Goal: Transaction & Acquisition: Purchase product/service

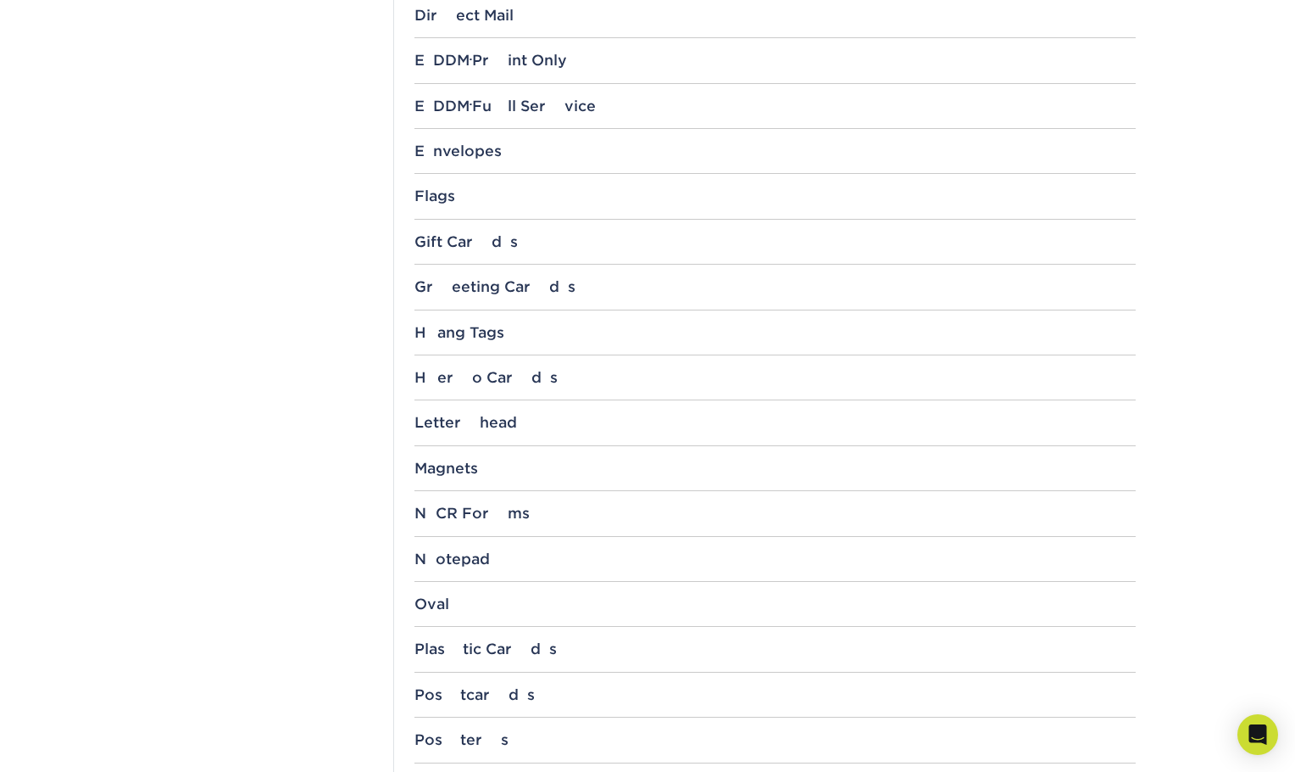
scroll to position [1187, 0]
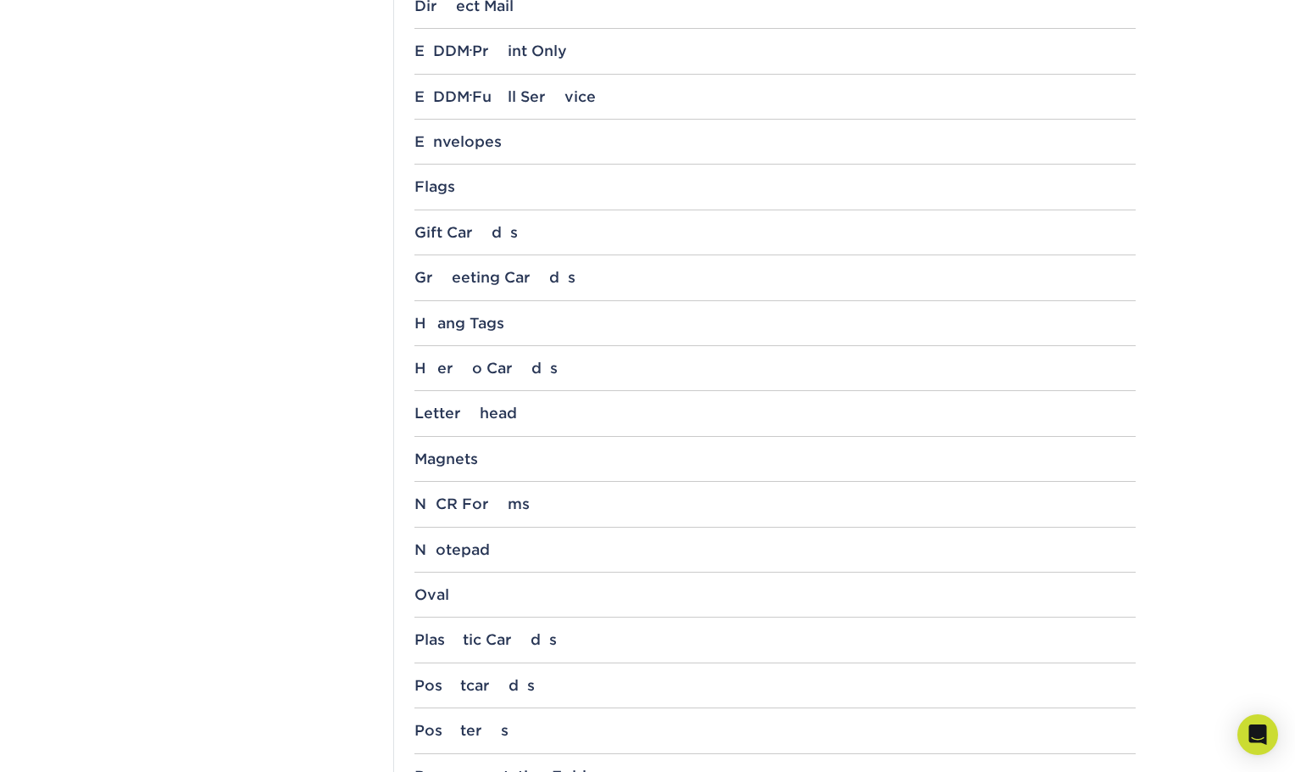
click at [465, 370] on div "Hero Cards" at bounding box center [775, 367] width 721 height 17
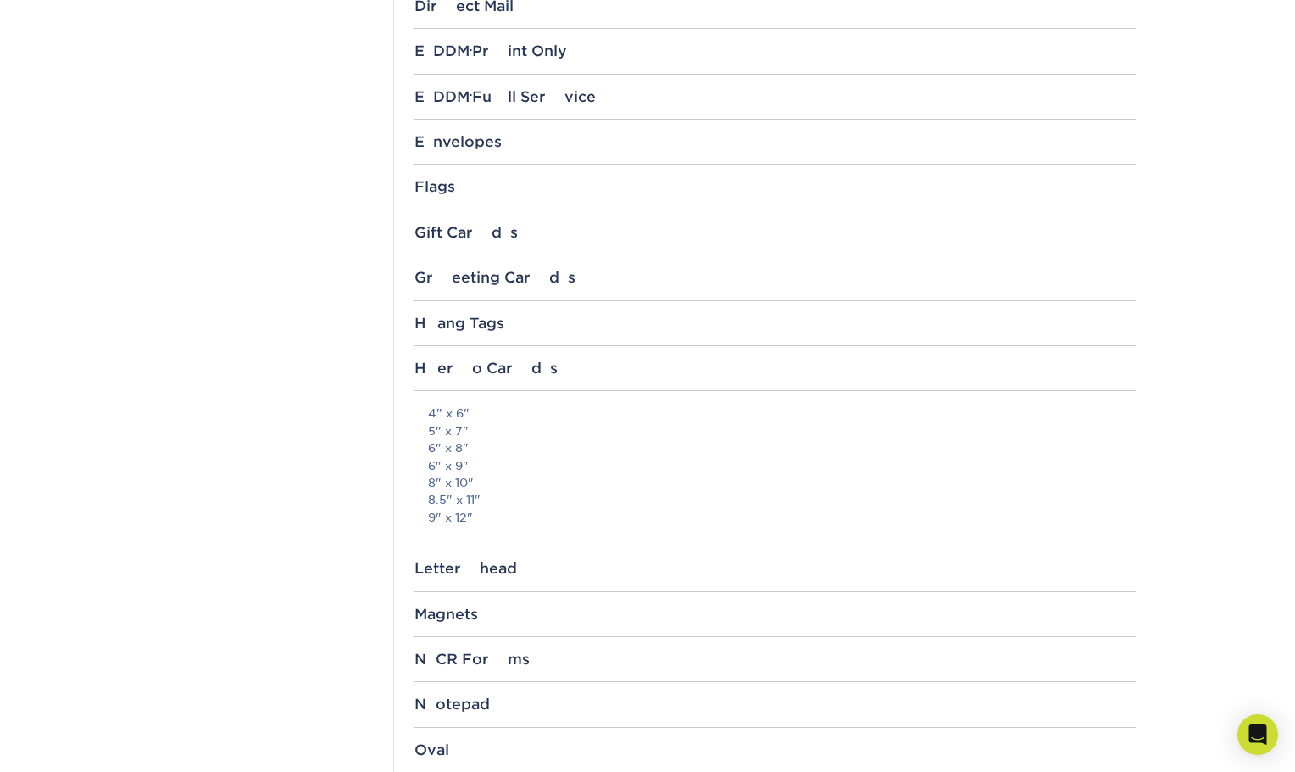
click at [447, 414] on link "4" x 6"" at bounding box center [449, 413] width 42 height 14
click at [454, 482] on link "8" x 10"" at bounding box center [451, 483] width 46 height 14
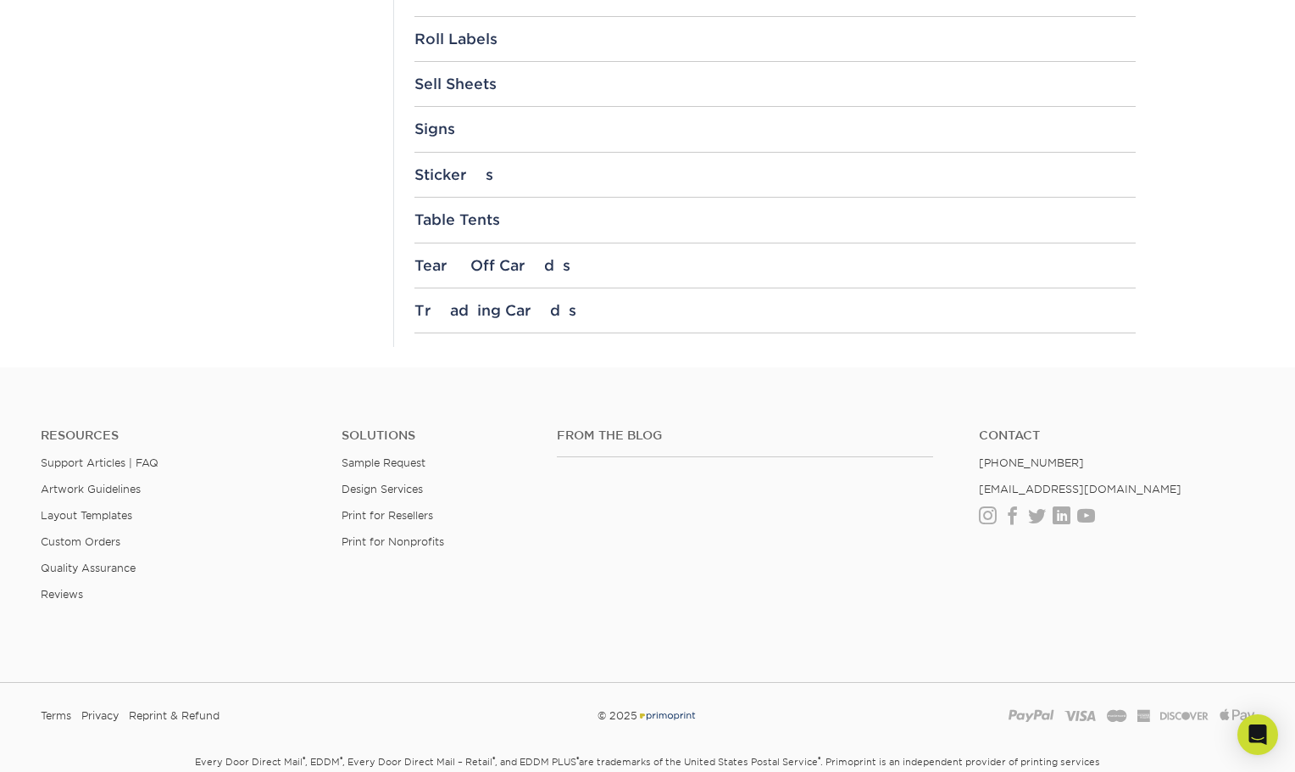
scroll to position [2216, 0]
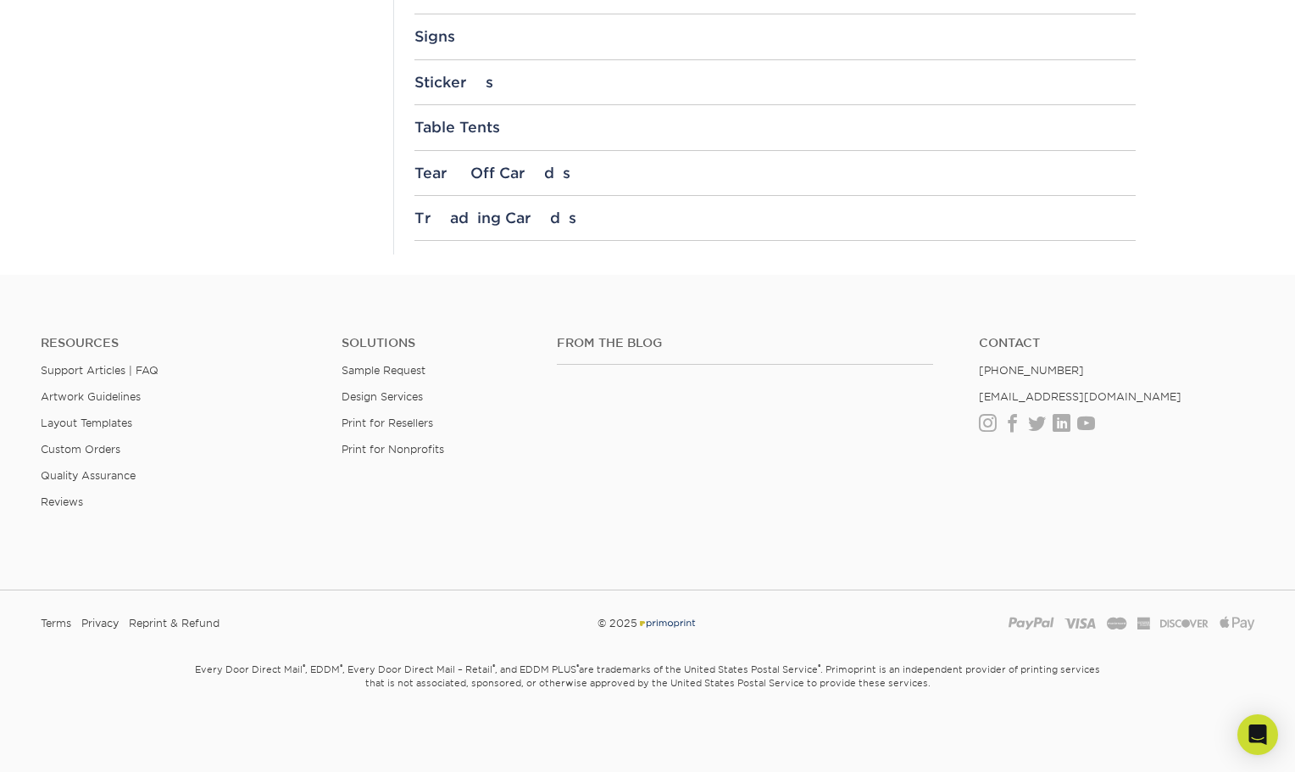
click at [493, 217] on div "Trading Cards" at bounding box center [775, 217] width 721 height 17
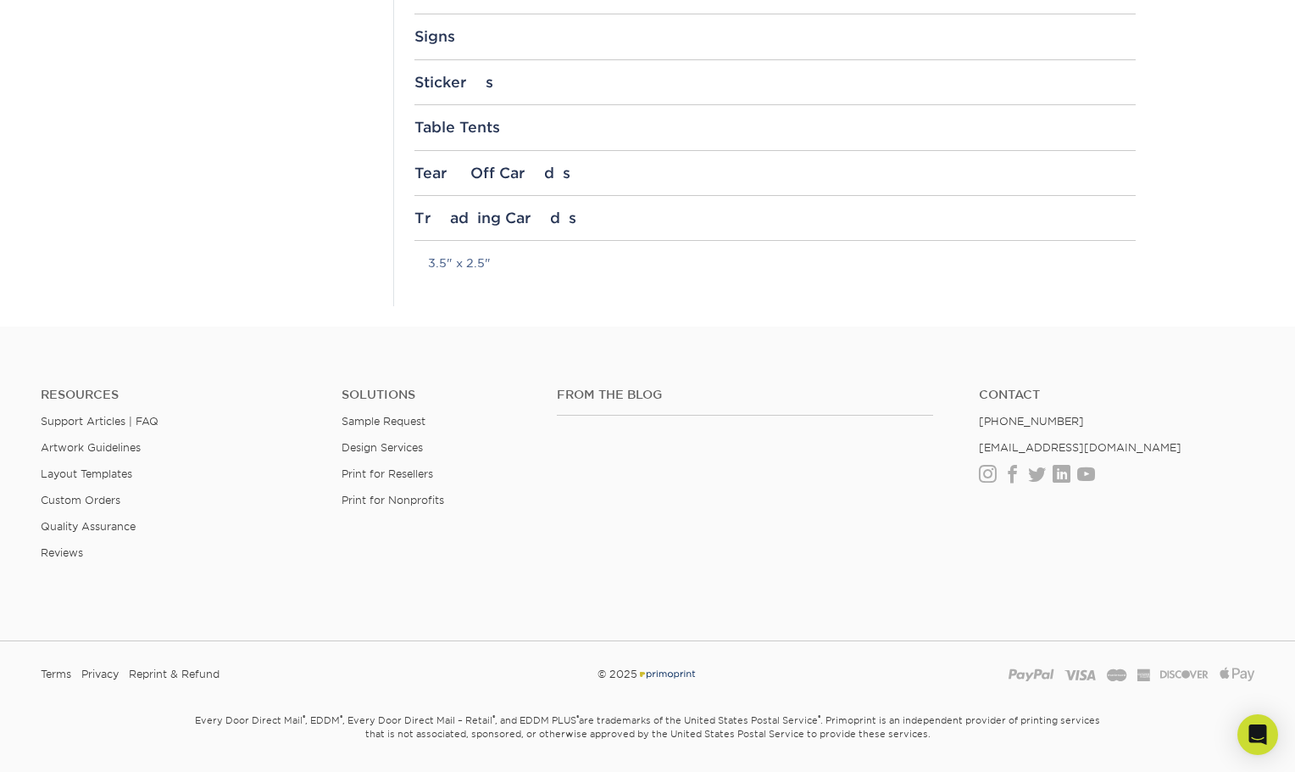
click at [457, 261] on link "3.5" x 2.5"" at bounding box center [459, 263] width 63 height 14
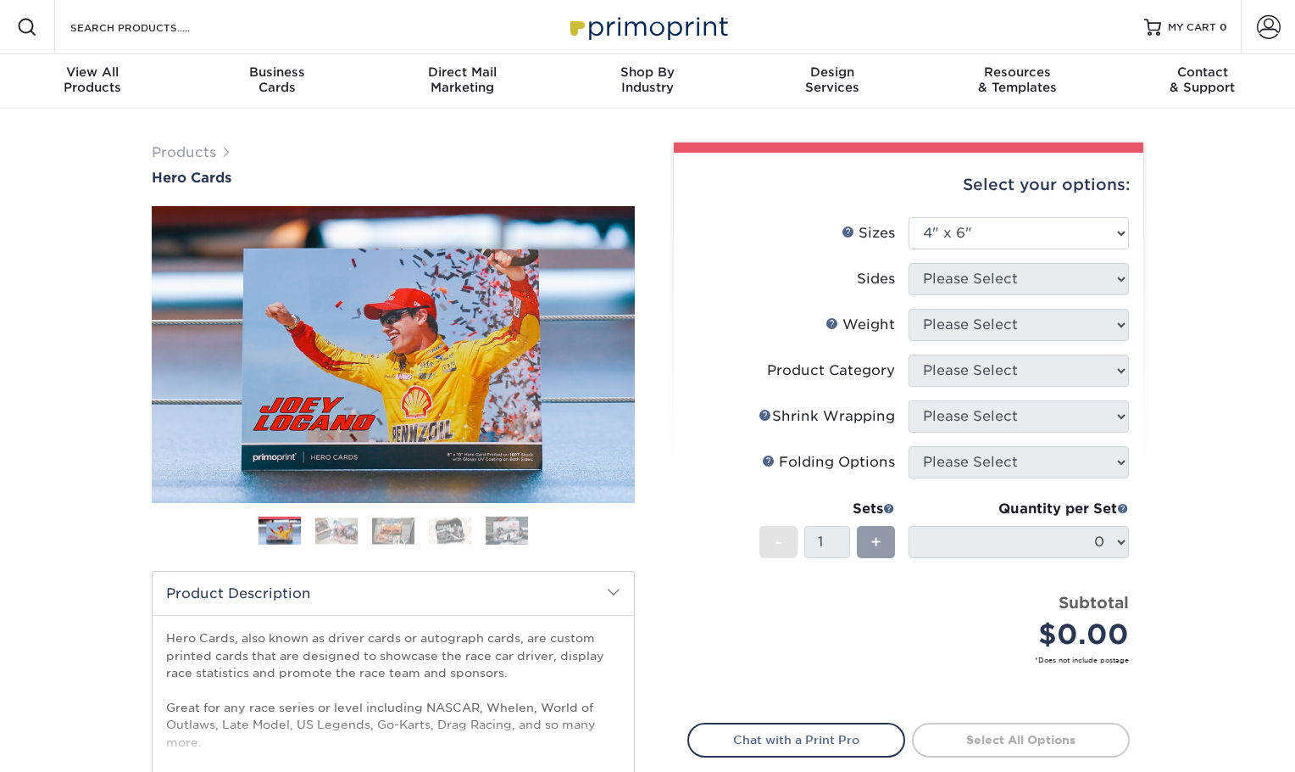
select select "4.00x6.00"
click at [341, 525] on img at bounding box center [336, 530] width 42 height 26
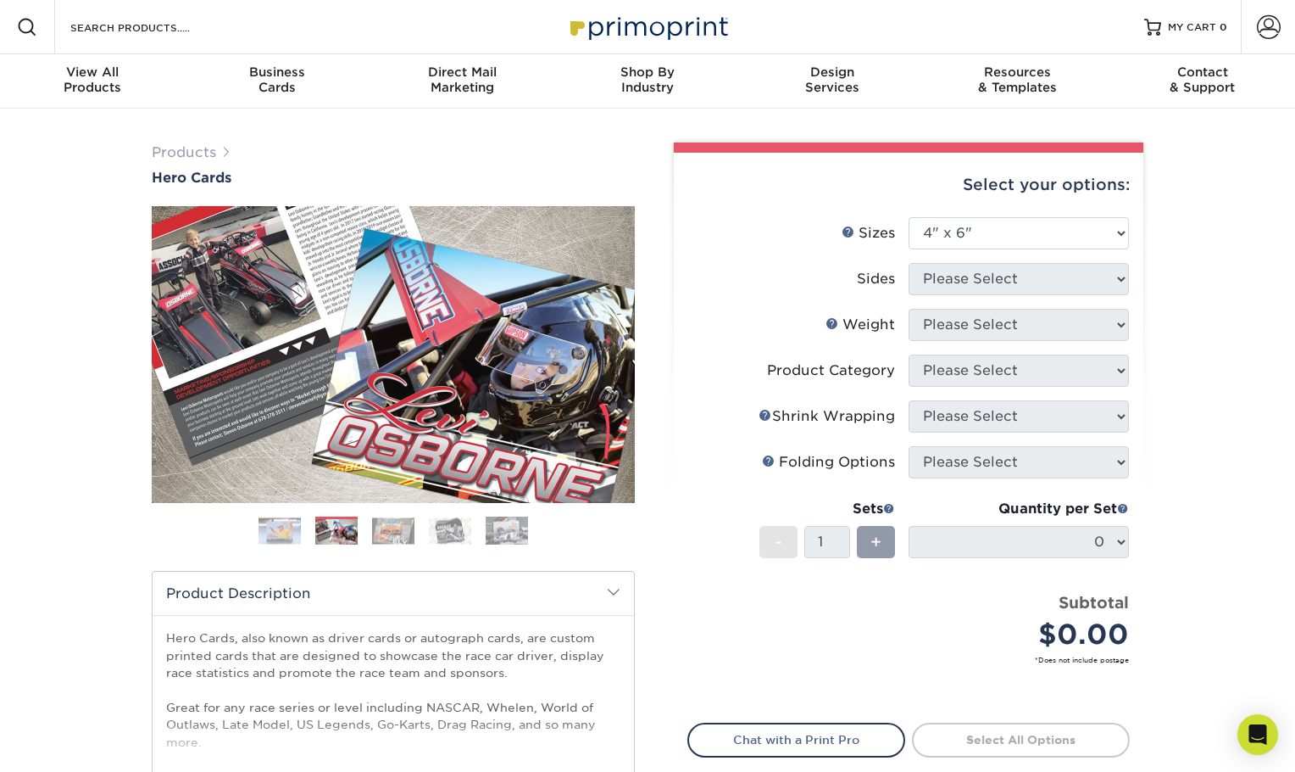
click at [373, 526] on img at bounding box center [393, 530] width 42 height 26
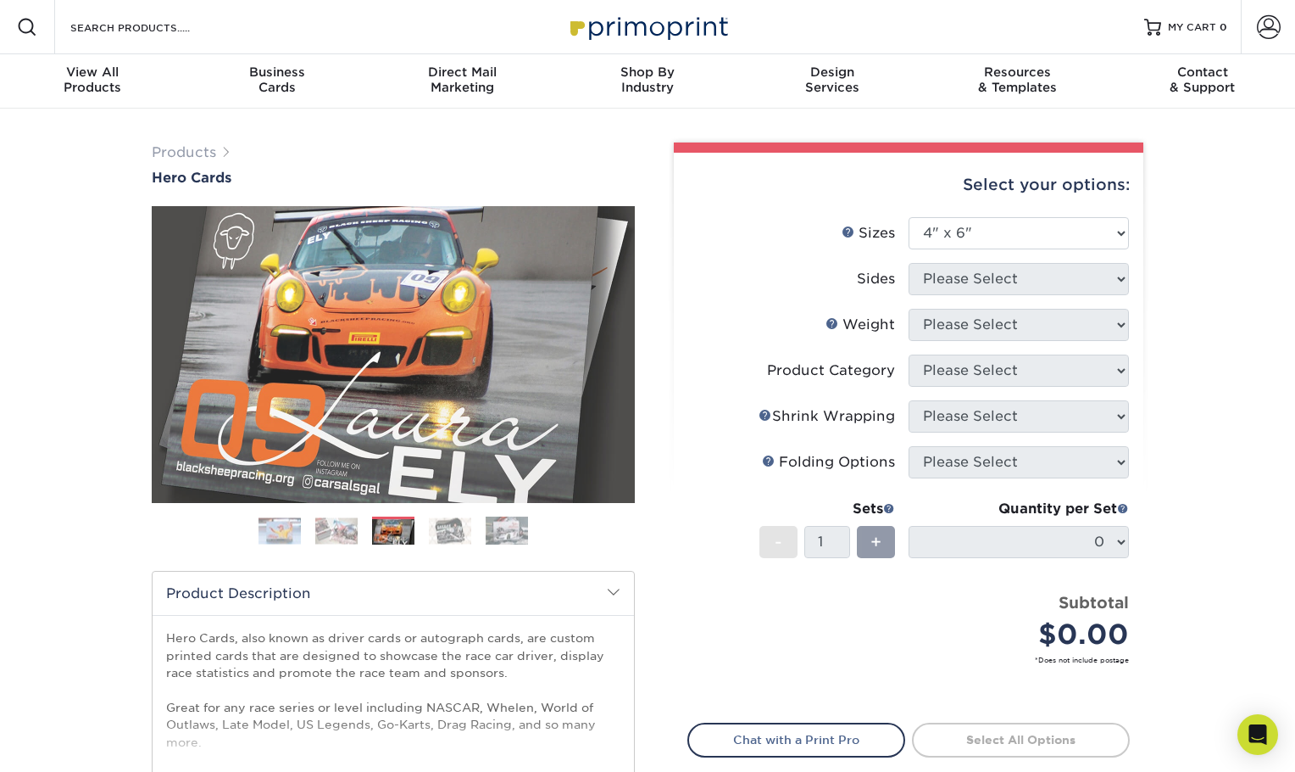
click at [416, 527] on ol at bounding box center [393, 536] width 483 height 41
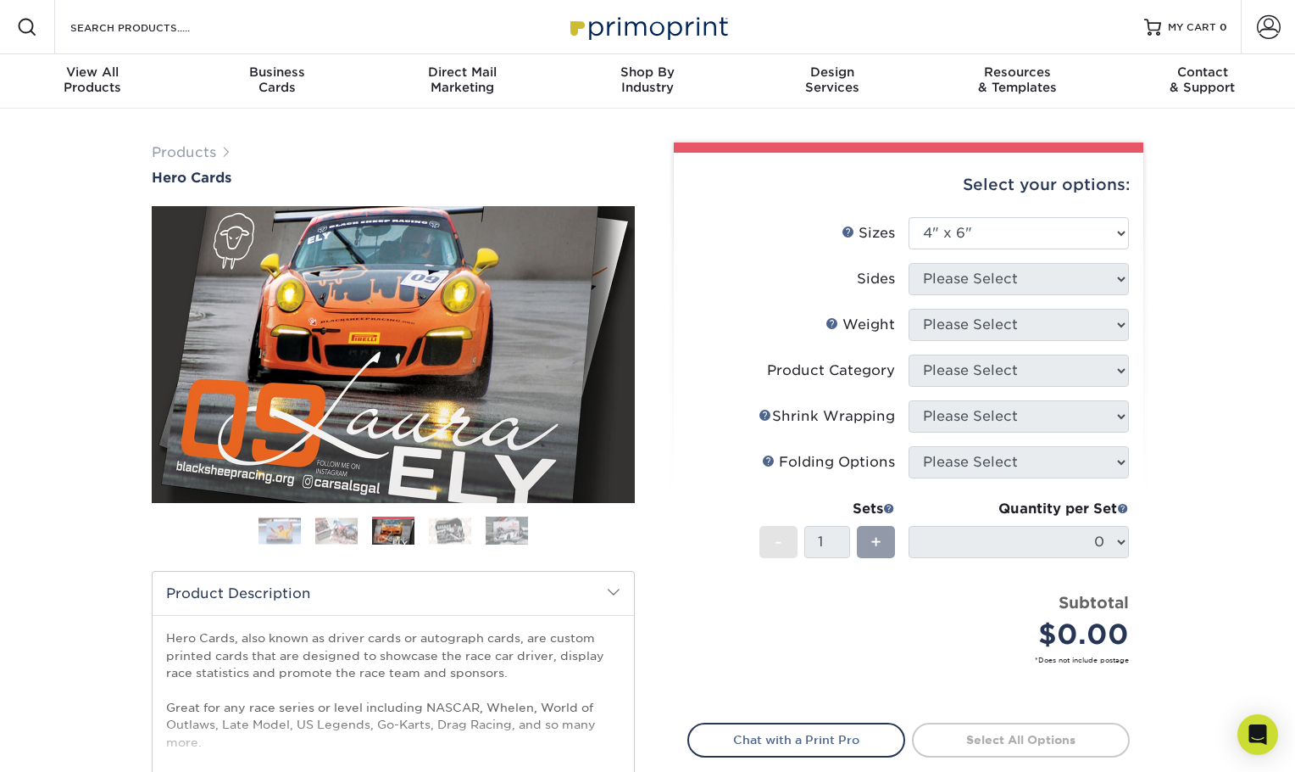
click at [443, 528] on img at bounding box center [450, 530] width 42 height 26
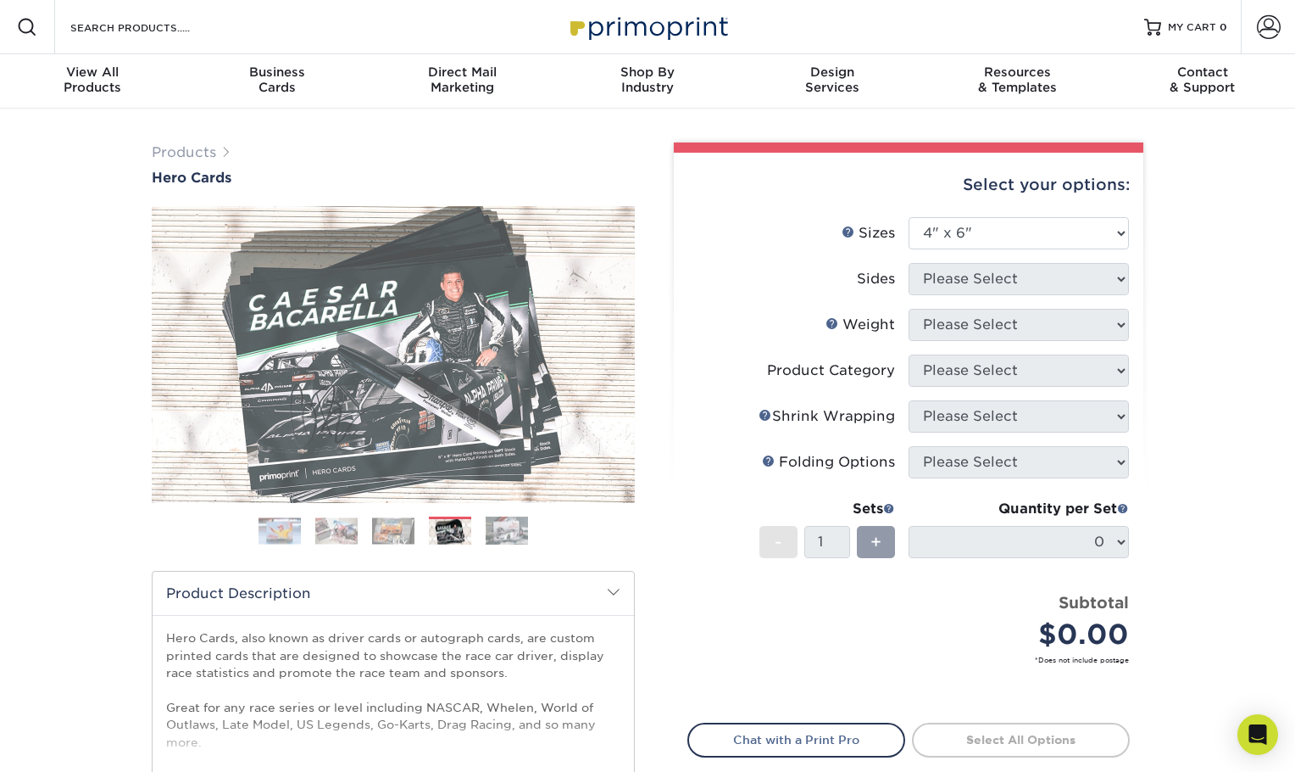
click at [493, 528] on img at bounding box center [507, 530] width 42 height 30
